Goal: Check status: Check status

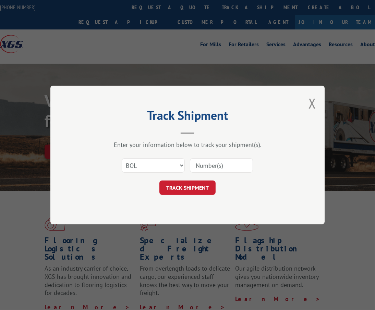
drag, startPoint x: 0, startPoint y: 0, endPoint x: 217, endPoint y: 169, distance: 275.0
click at [217, 169] on input at bounding box center [221, 165] width 63 height 14
click at [172, 162] on select "Select category... Probill BOL PO" at bounding box center [153, 165] width 63 height 14
select select "probill"
click at [122, 158] on select "Select category... Probill BOL PO" at bounding box center [153, 165] width 63 height 14
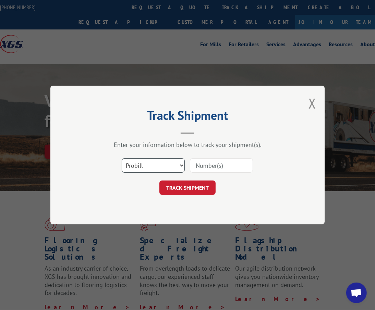
click at [149, 164] on select "Select category... Probill BOL PO" at bounding box center [153, 165] width 63 height 14
click at [211, 160] on input at bounding box center [221, 165] width 63 height 14
type input "138862242"
click button "TRACK SHIPMENT" at bounding box center [187, 187] width 56 height 14
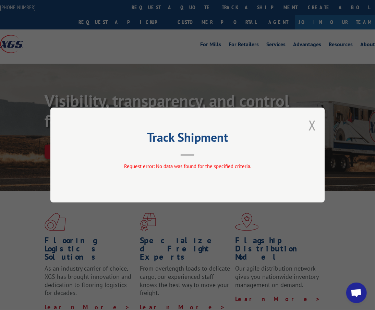
click at [314, 124] on button "Close modal" at bounding box center [312, 125] width 8 height 18
